Goal: Register for event/course

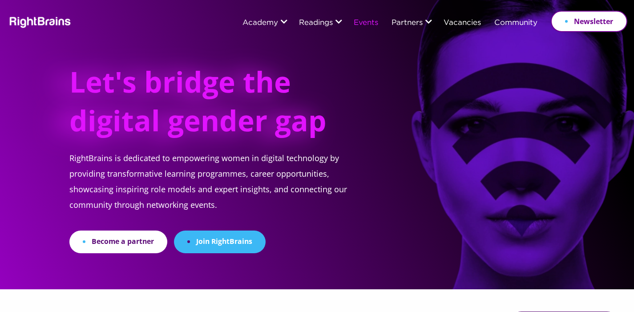
click at [361, 24] on link "Events" at bounding box center [366, 23] width 24 height 8
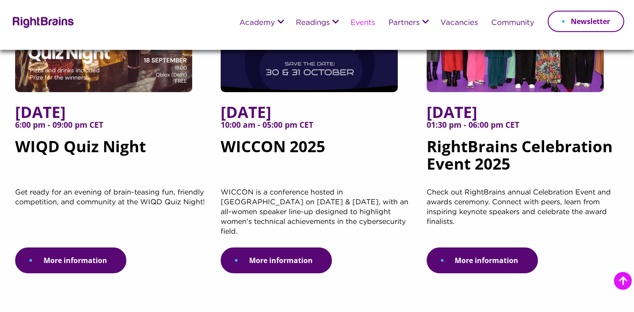
scroll to position [289, 0]
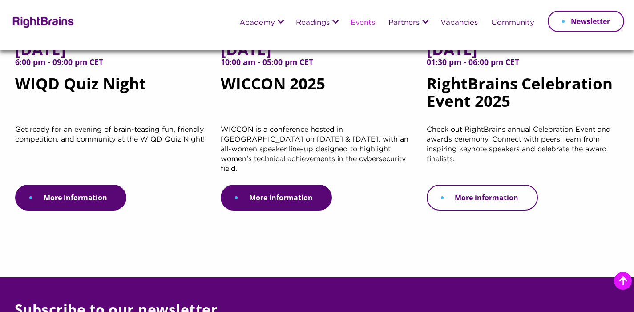
click at [492, 185] on link "More information" at bounding box center [482, 198] width 111 height 26
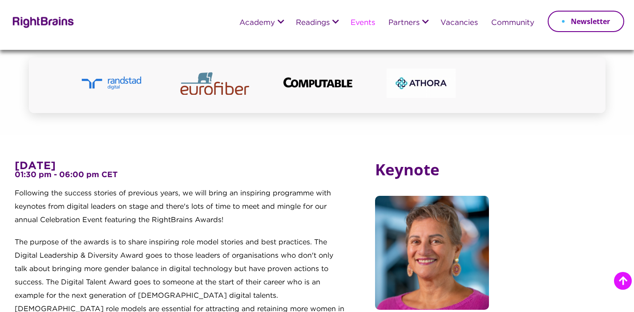
scroll to position [259, 0]
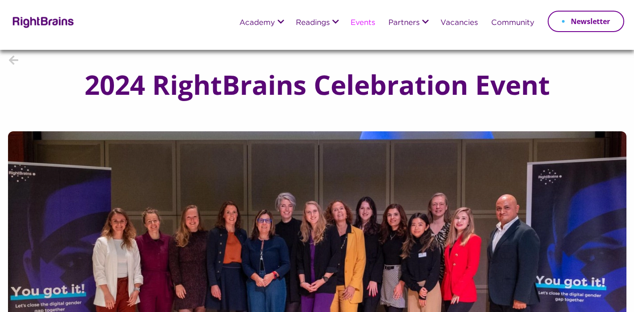
click at [369, 23] on link "Events" at bounding box center [362, 23] width 24 height 8
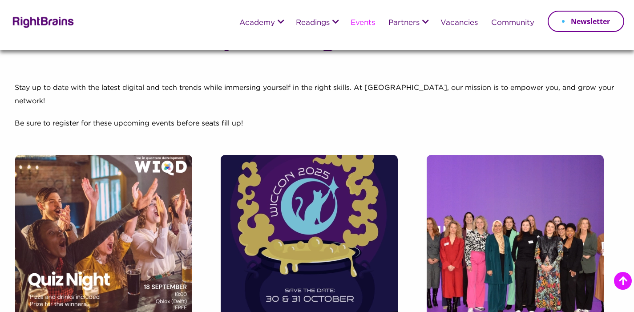
scroll to position [240, 0]
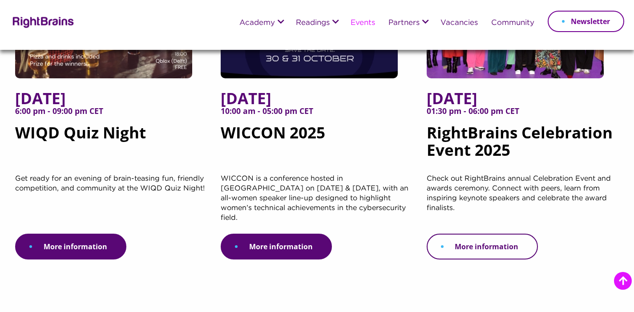
click at [507, 235] on link "More information" at bounding box center [482, 247] width 111 height 26
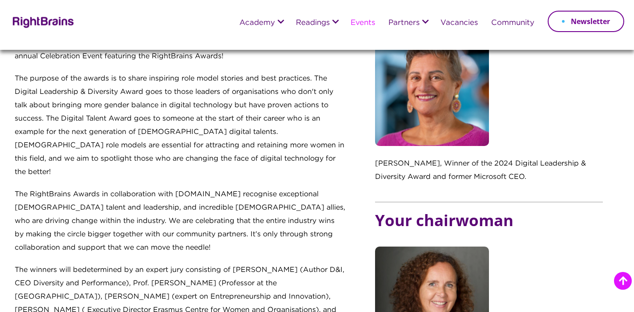
scroll to position [428, 0]
